Goal: Obtain resource: Obtain resource

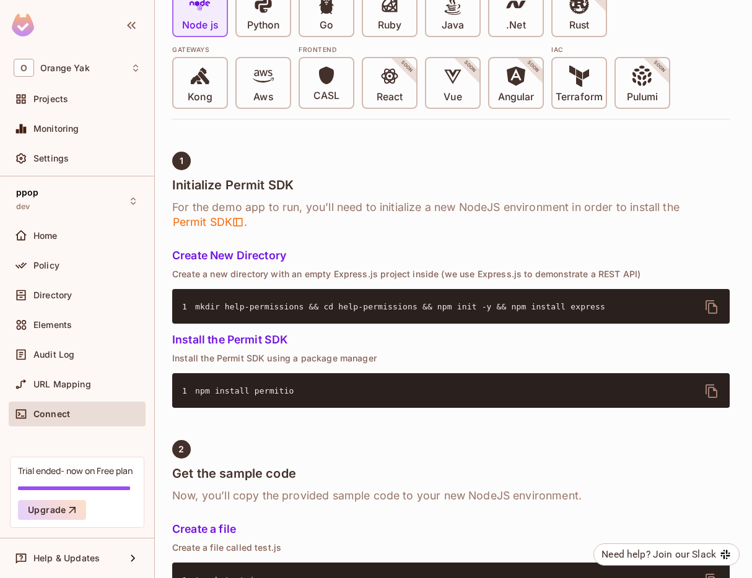
scroll to position [364, 0]
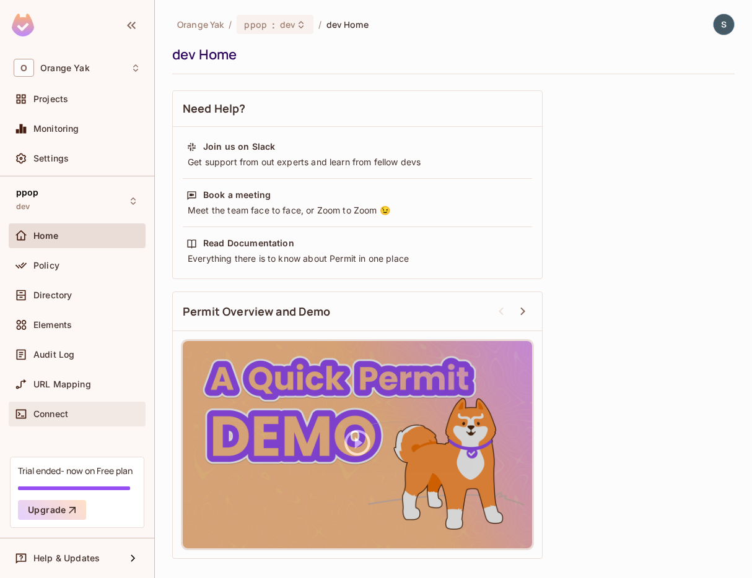
click at [66, 417] on span "Connect" at bounding box center [50, 414] width 35 height 10
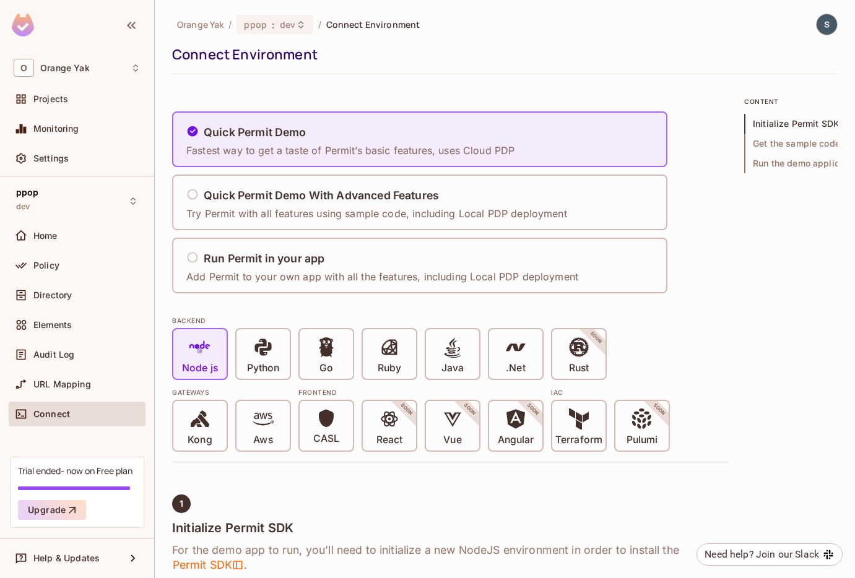
click at [751, 24] on img at bounding box center [827, 24] width 20 height 20
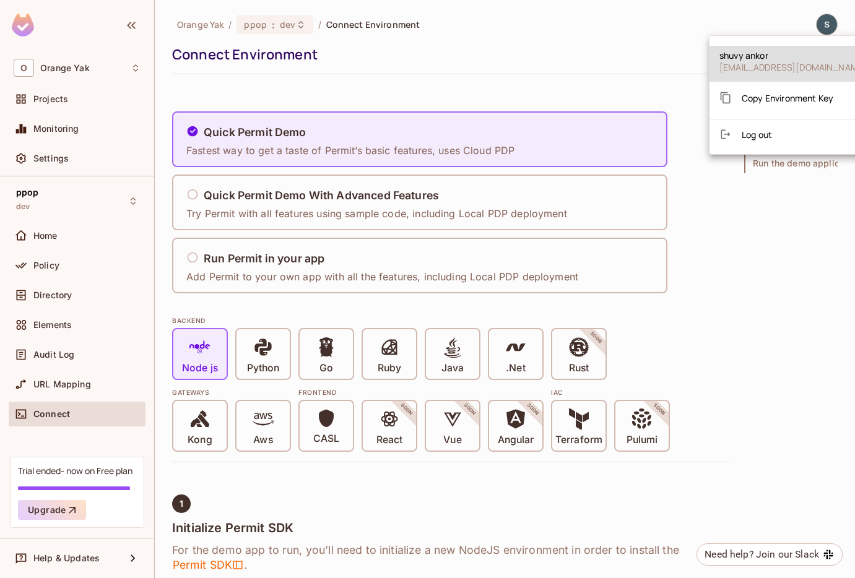
click at [751, 106] on div "Copy Environment Key" at bounding box center [777, 97] width 114 height 25
click at [691, 296] on div at bounding box center [427, 289] width 855 height 578
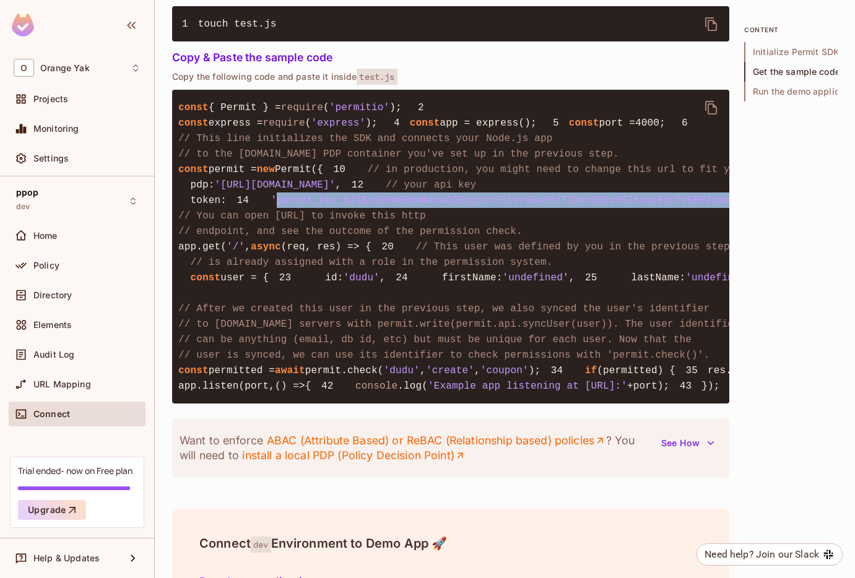
scroll to position [0, 119]
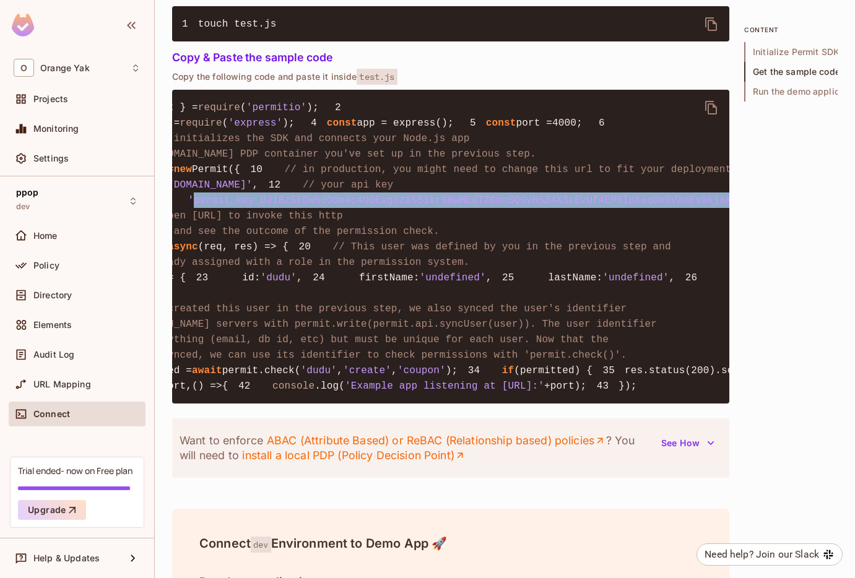
drag, startPoint x: 233, startPoint y: 303, endPoint x: 704, endPoint y: 300, distance: 470.1
click at [704, 206] on span "'permit_key_DJ1Bz5EGW60Odm4c4OOExgSzXS51krGBwMEdTZGmnSQGvH5Z4X3xEvUf4EMRIpXeqOe…" at bounding box center [487, 200] width 598 height 11
copy span "permit_key_DJ1Bz5EGW60Odm4c4OOExgSzXS51krGBwMEdTZGmnSQGvH5Z4X3xEvUf4EMRIpXeqOe0…"
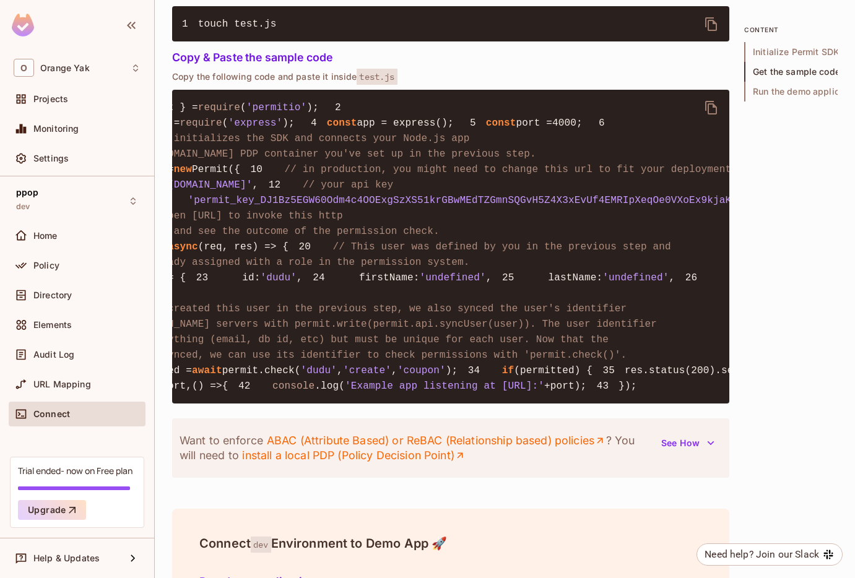
click at [681, 239] on pre "1 const { Permit } = require ( 'permitio' ); 2 3 const express = require ( 'exp…" at bounding box center [450, 247] width 557 height 314
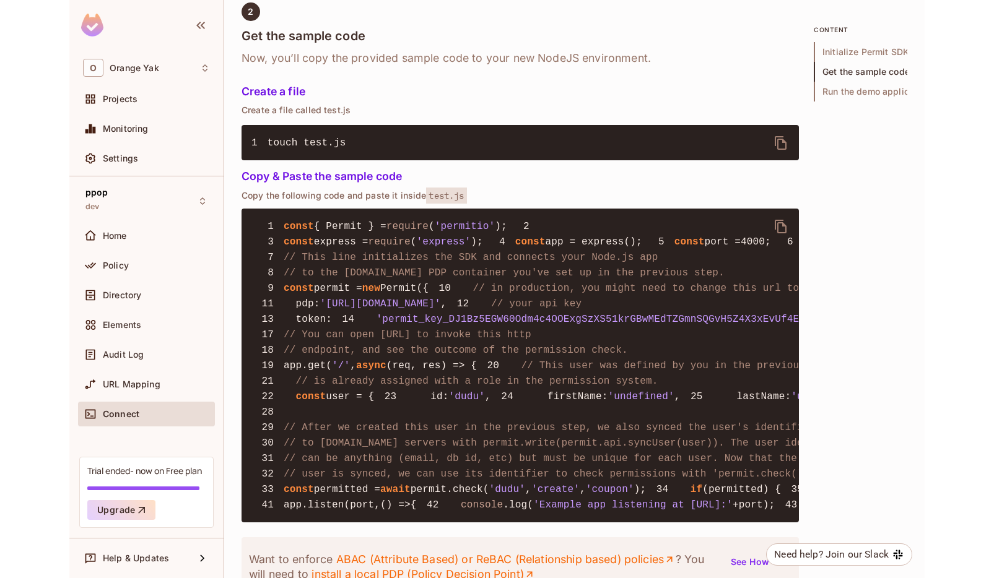
scroll to position [678, 0]
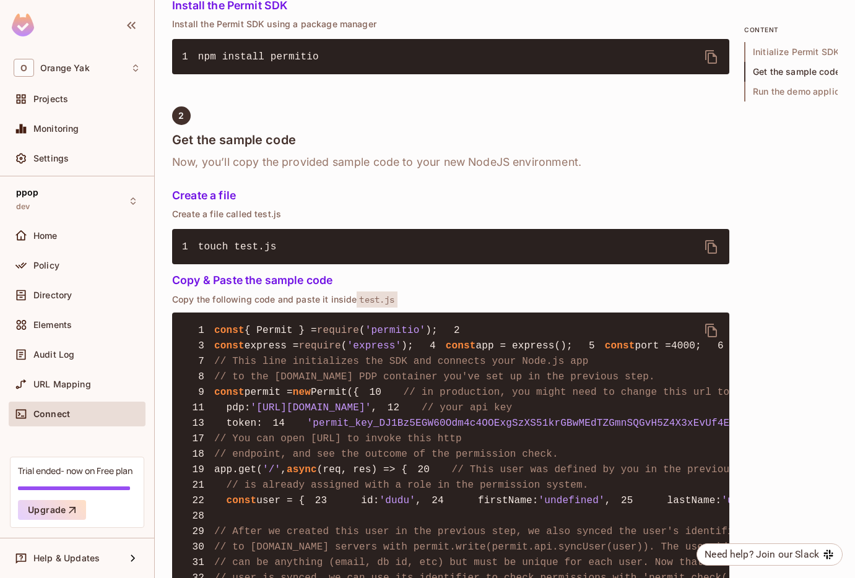
click at [751, 240] on div "Quick Permit Demo Fastest way to get a taste of Permit’s basic features, uses C…" at bounding box center [505, 218] width 666 height 1600
